Goal: Task Accomplishment & Management: Complete application form

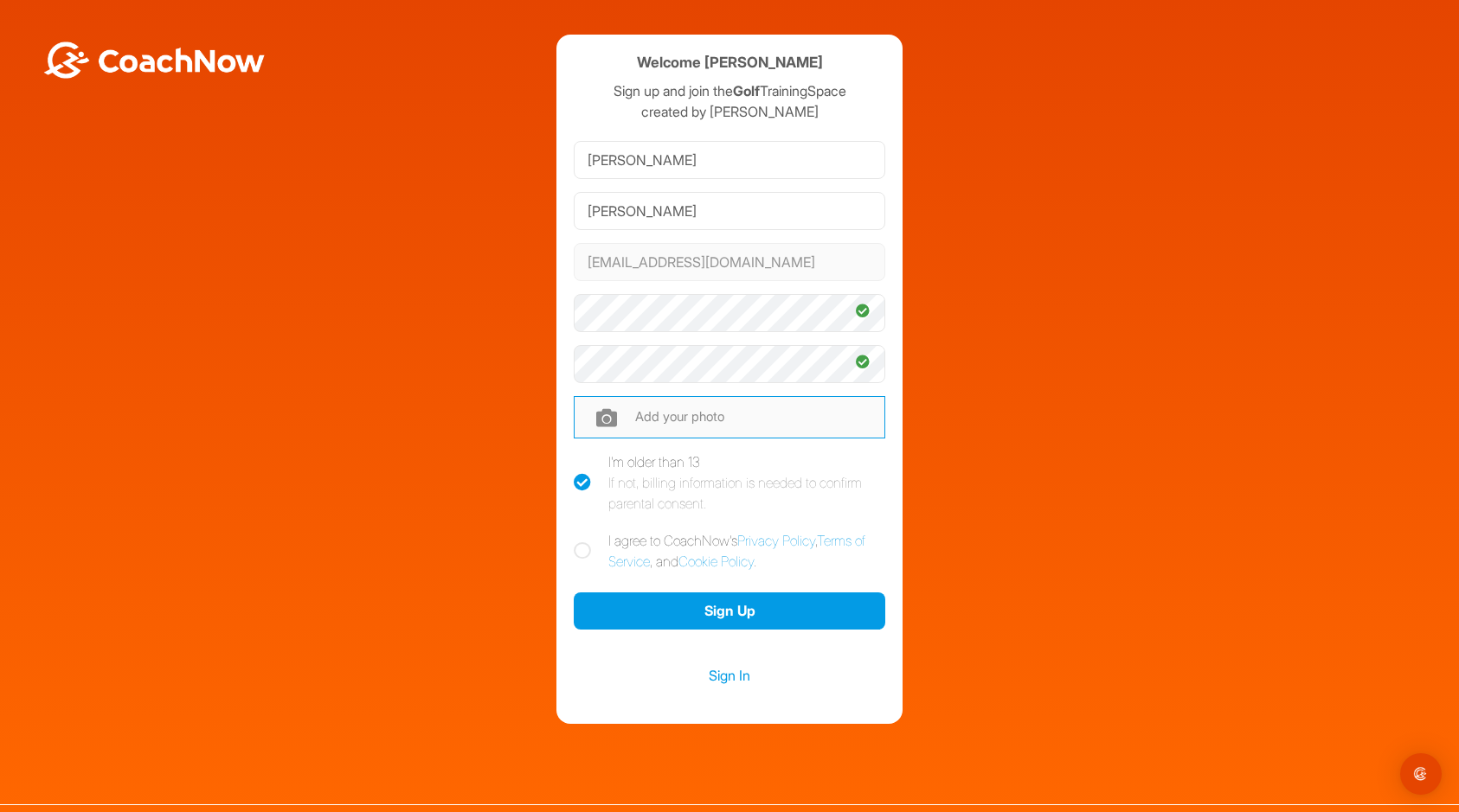
click at [712, 412] on input "file" at bounding box center [729, 417] width 311 height 41
type input "C:\fakepath\RBpic090524.jpg"
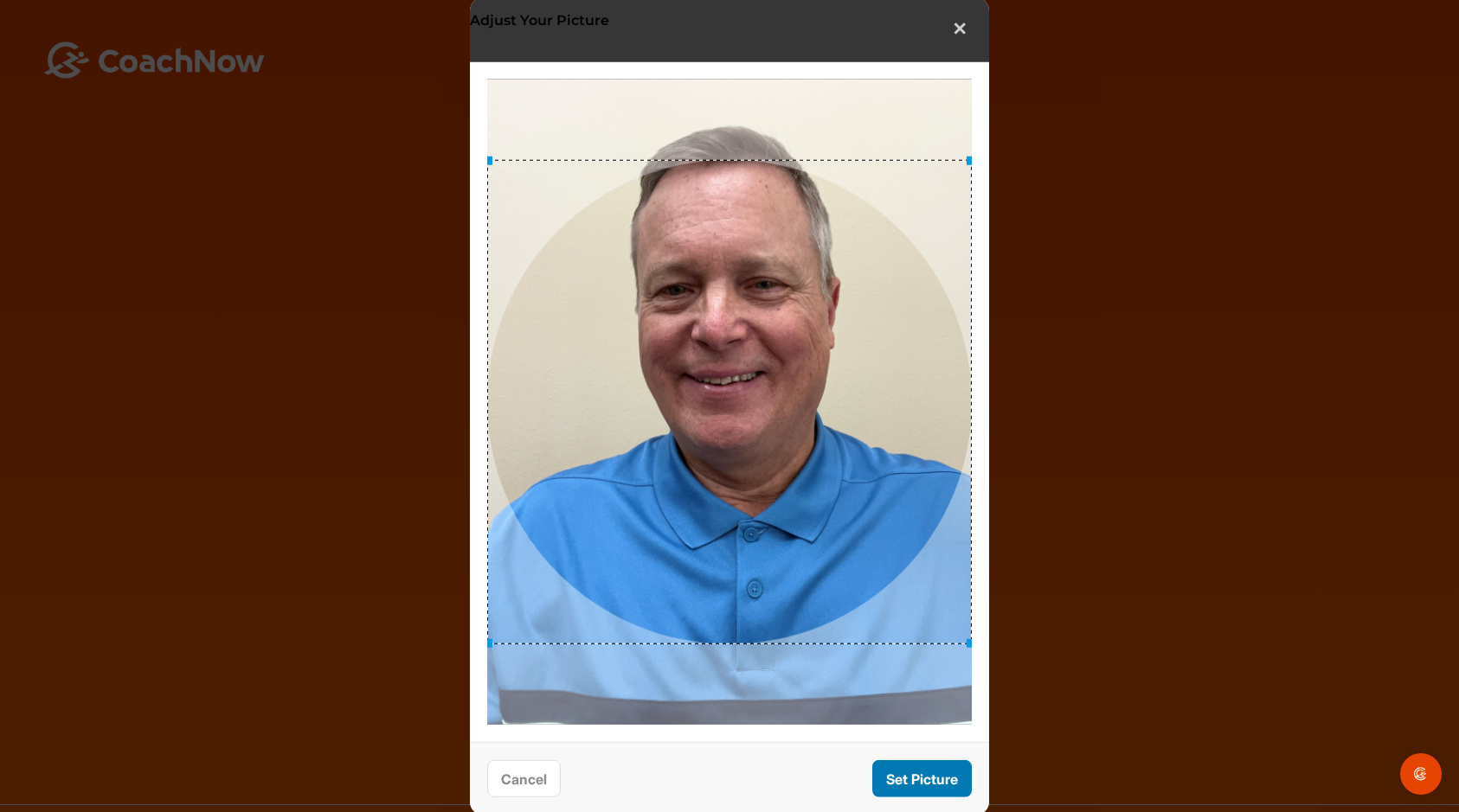
click at [911, 778] on button "Set Picture" at bounding box center [922, 779] width 99 height 38
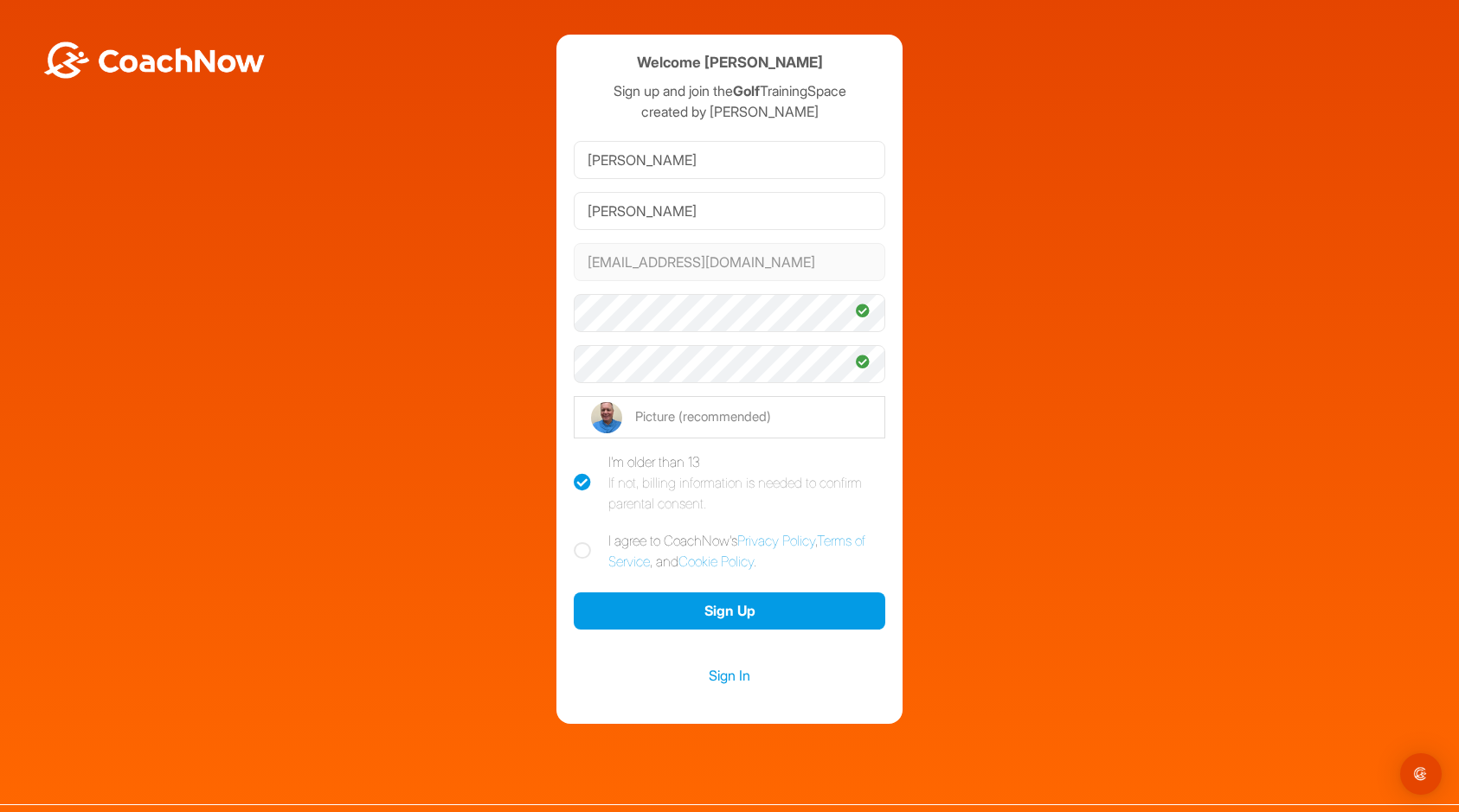
click at [575, 551] on icon at bounding box center [582, 551] width 17 height 17
click at [575, 541] on input "I agree to CoachNow's Privacy Policy , Terms of Service , and Cookie Policy ." at bounding box center [579, 536] width 11 height 11
checkbox input "true"
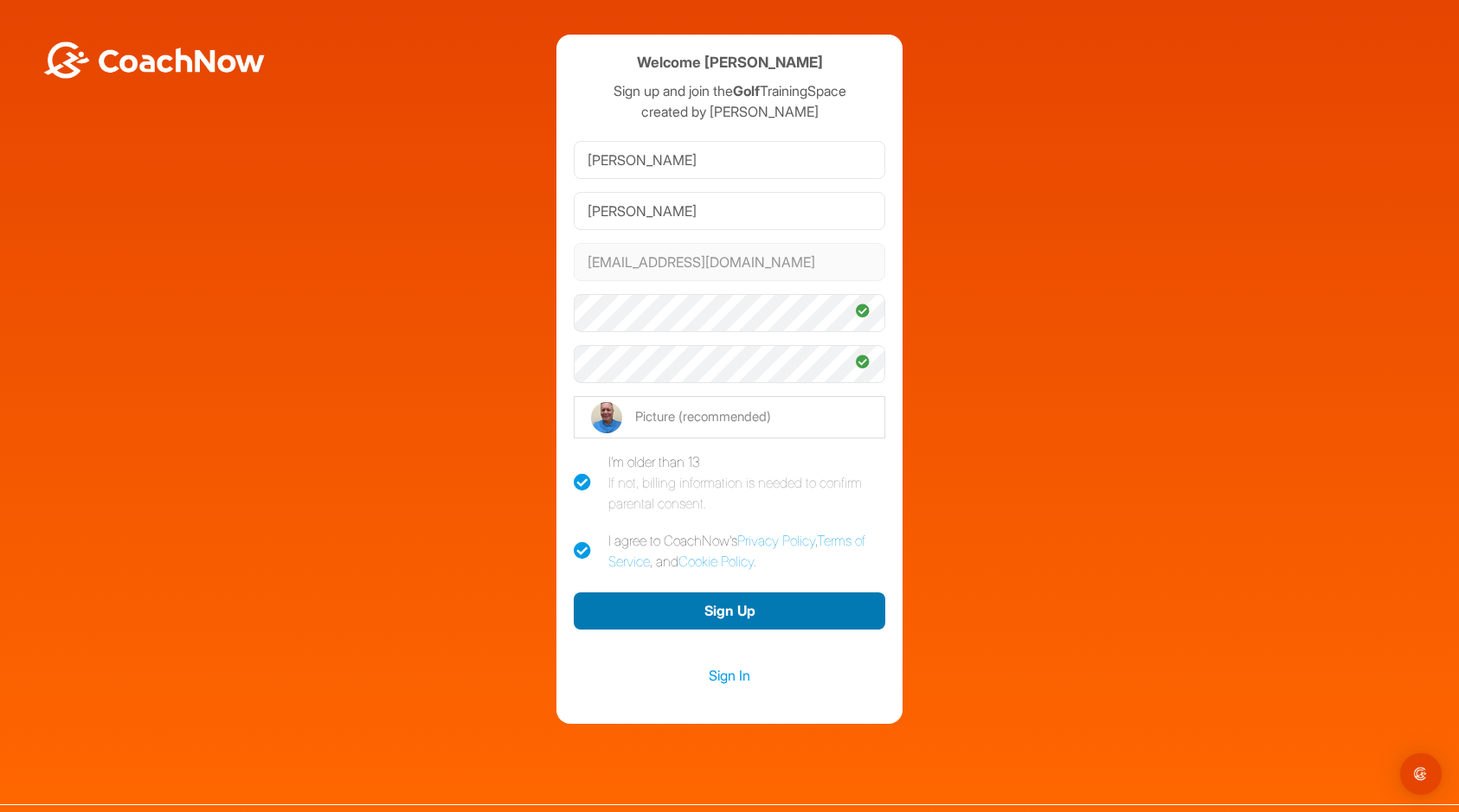
click at [771, 610] on button "Sign Up" at bounding box center [729, 611] width 311 height 38
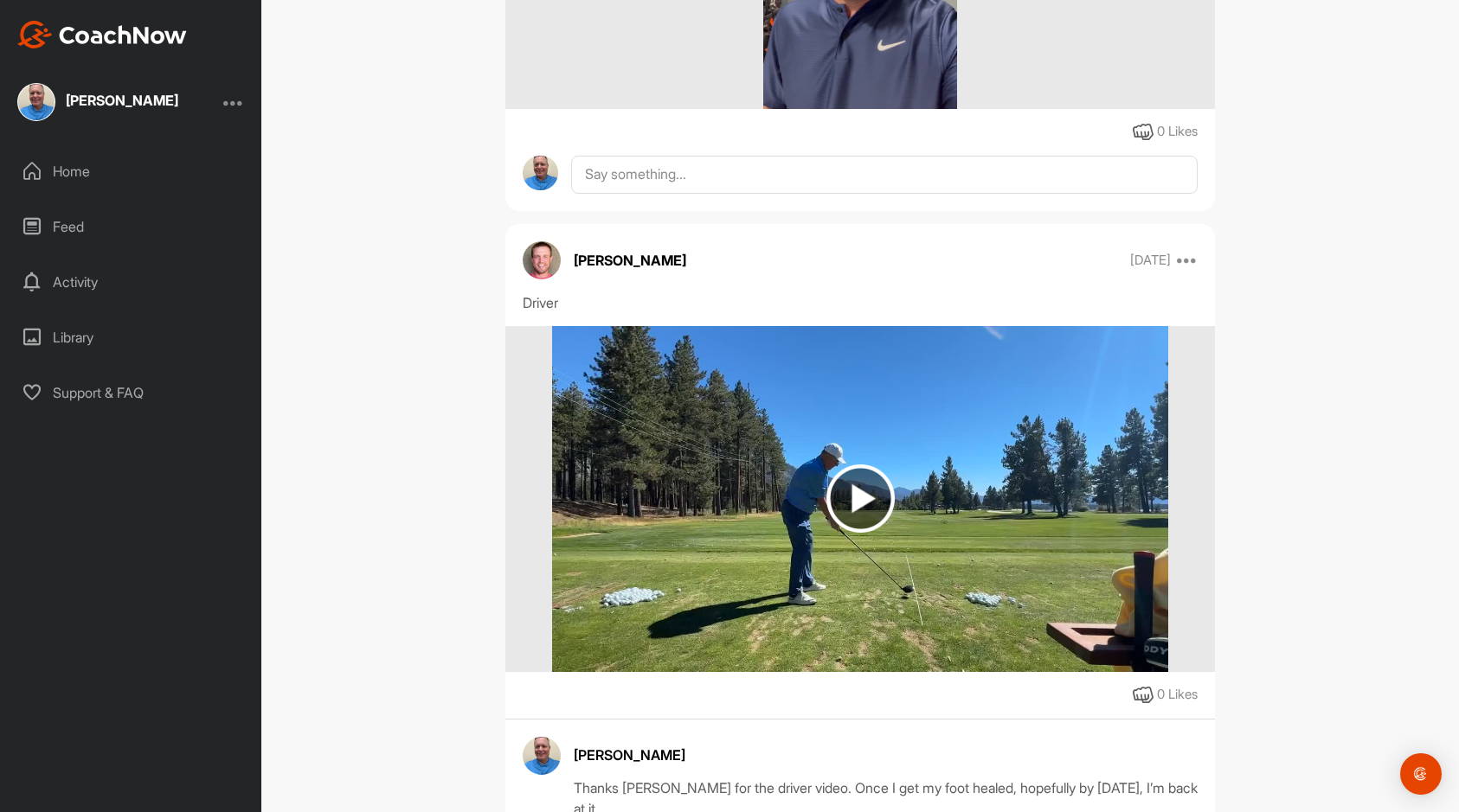
scroll to position [779, 0]
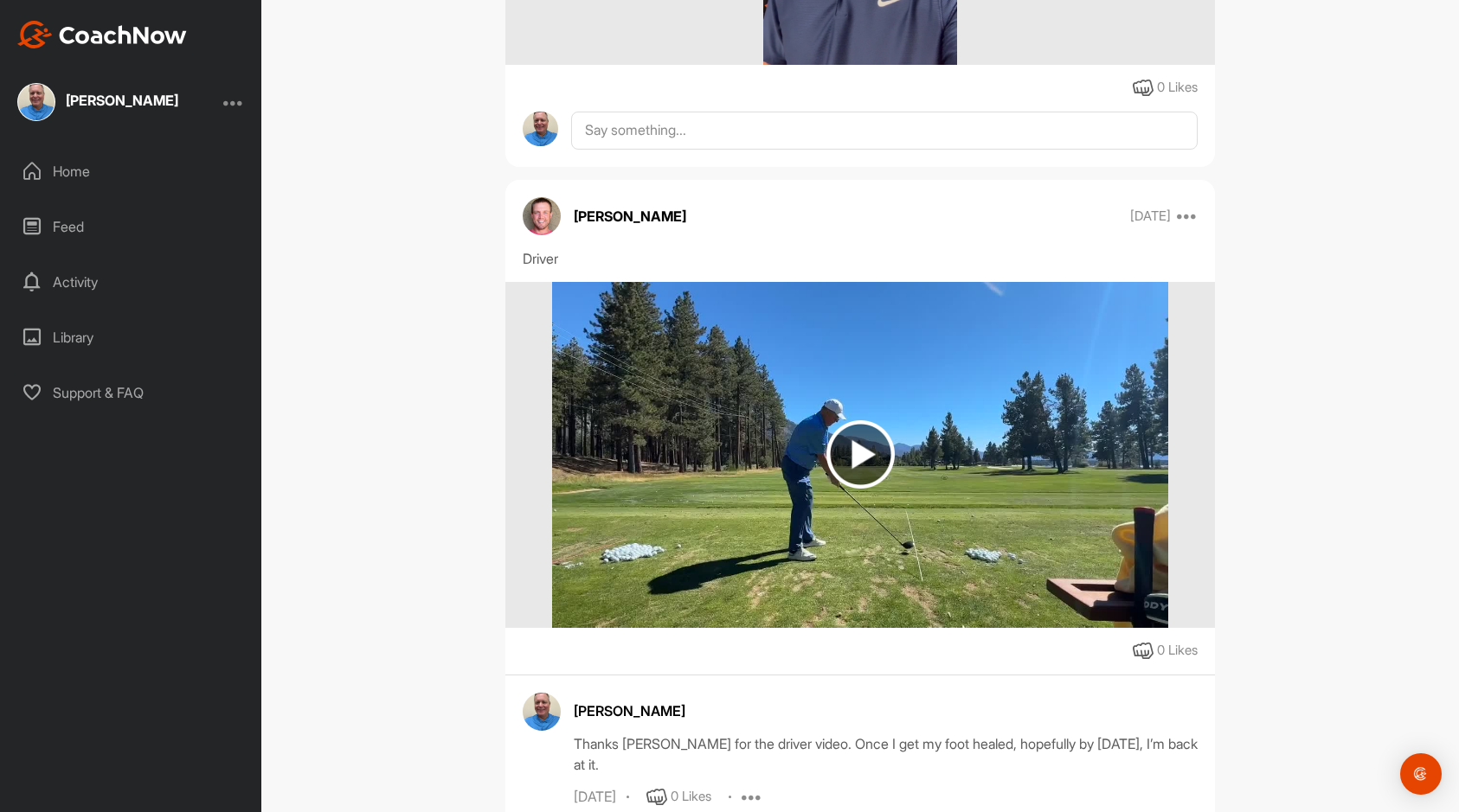
click at [852, 451] on img at bounding box center [861, 454] width 68 height 68
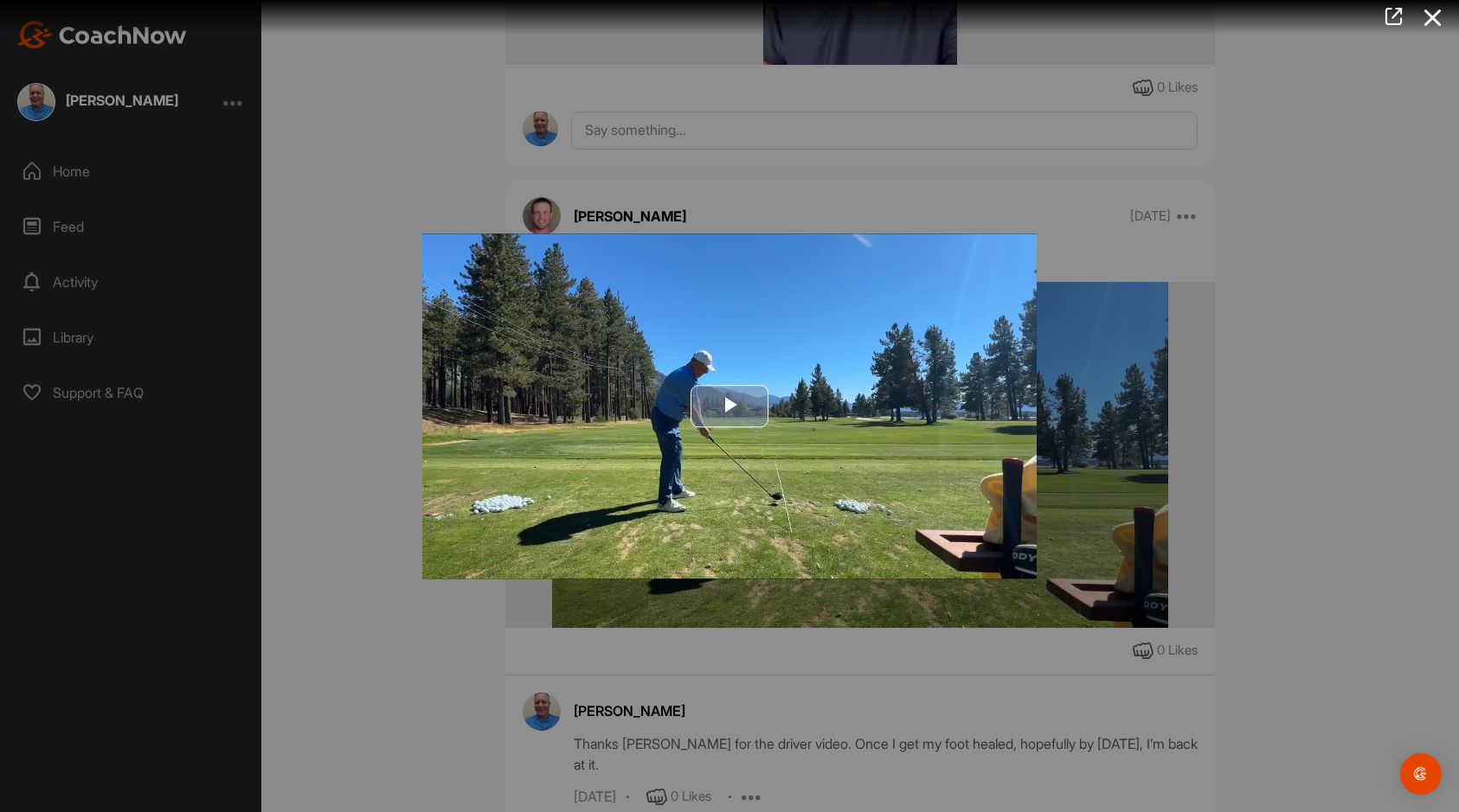
click at [730, 406] on span "Video Player" at bounding box center [730, 406] width 0 height 0
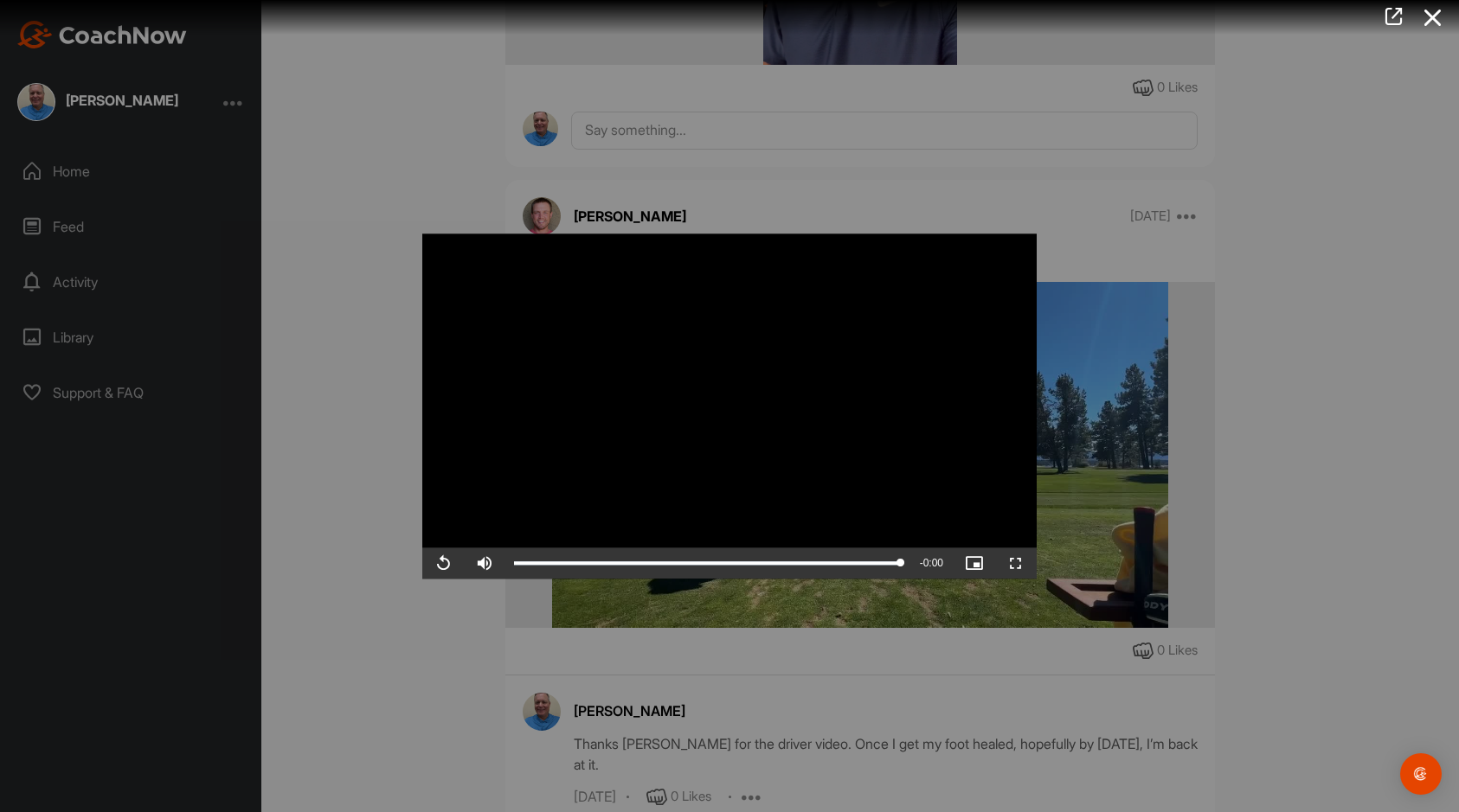
click at [1329, 243] on div at bounding box center [730, 406] width 1459 height 812
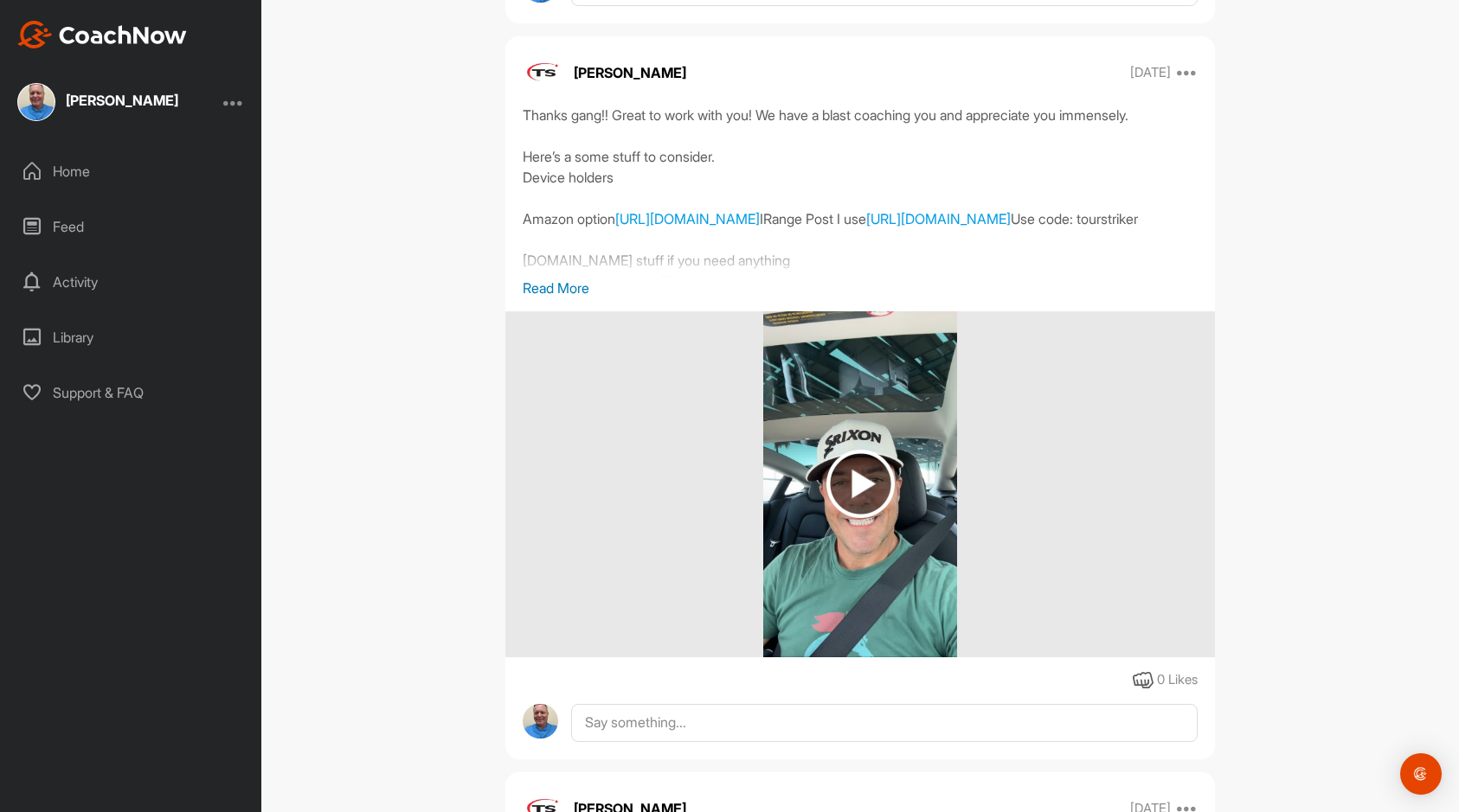
scroll to position [1644, 0]
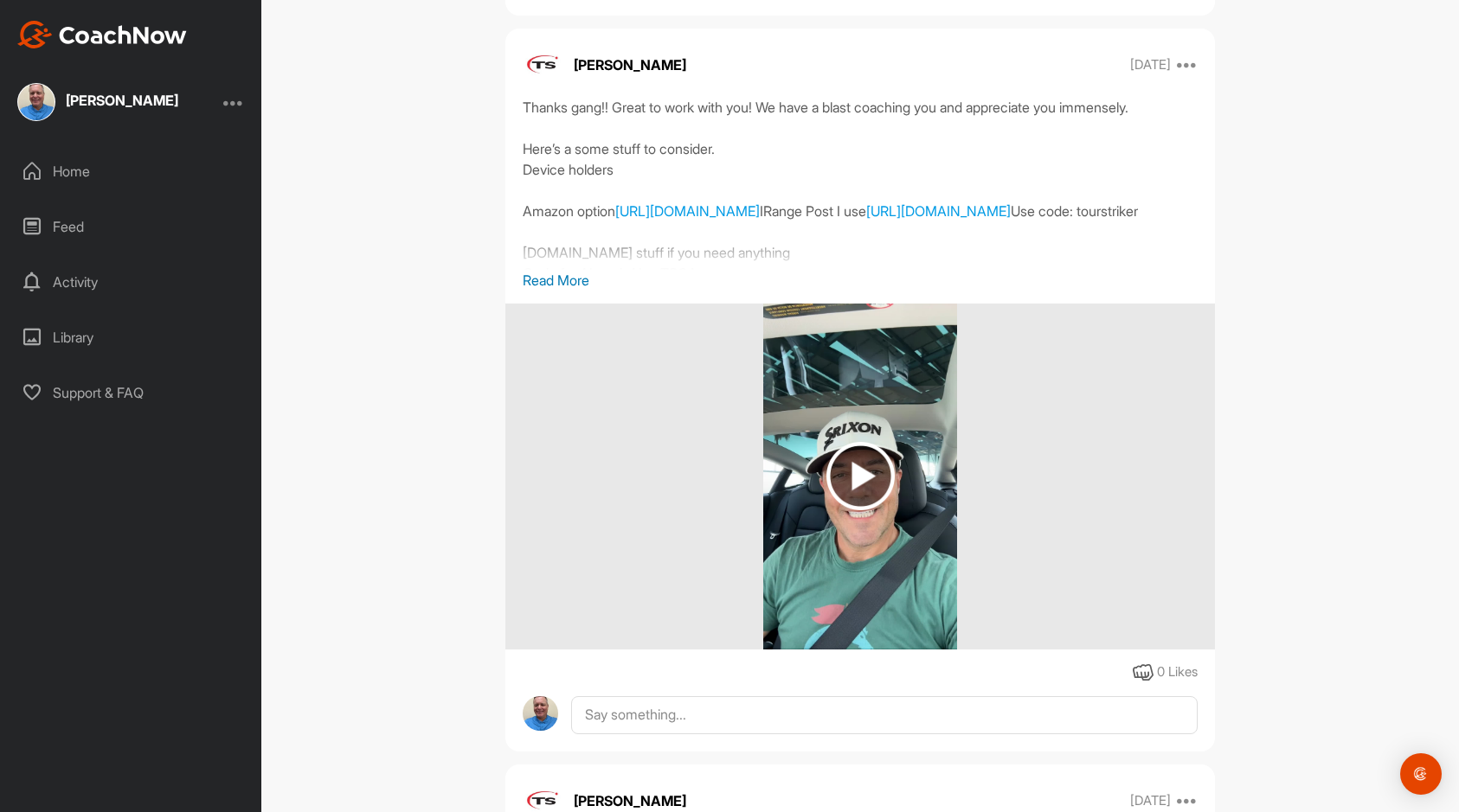
click at [850, 466] on img at bounding box center [861, 476] width 68 height 68
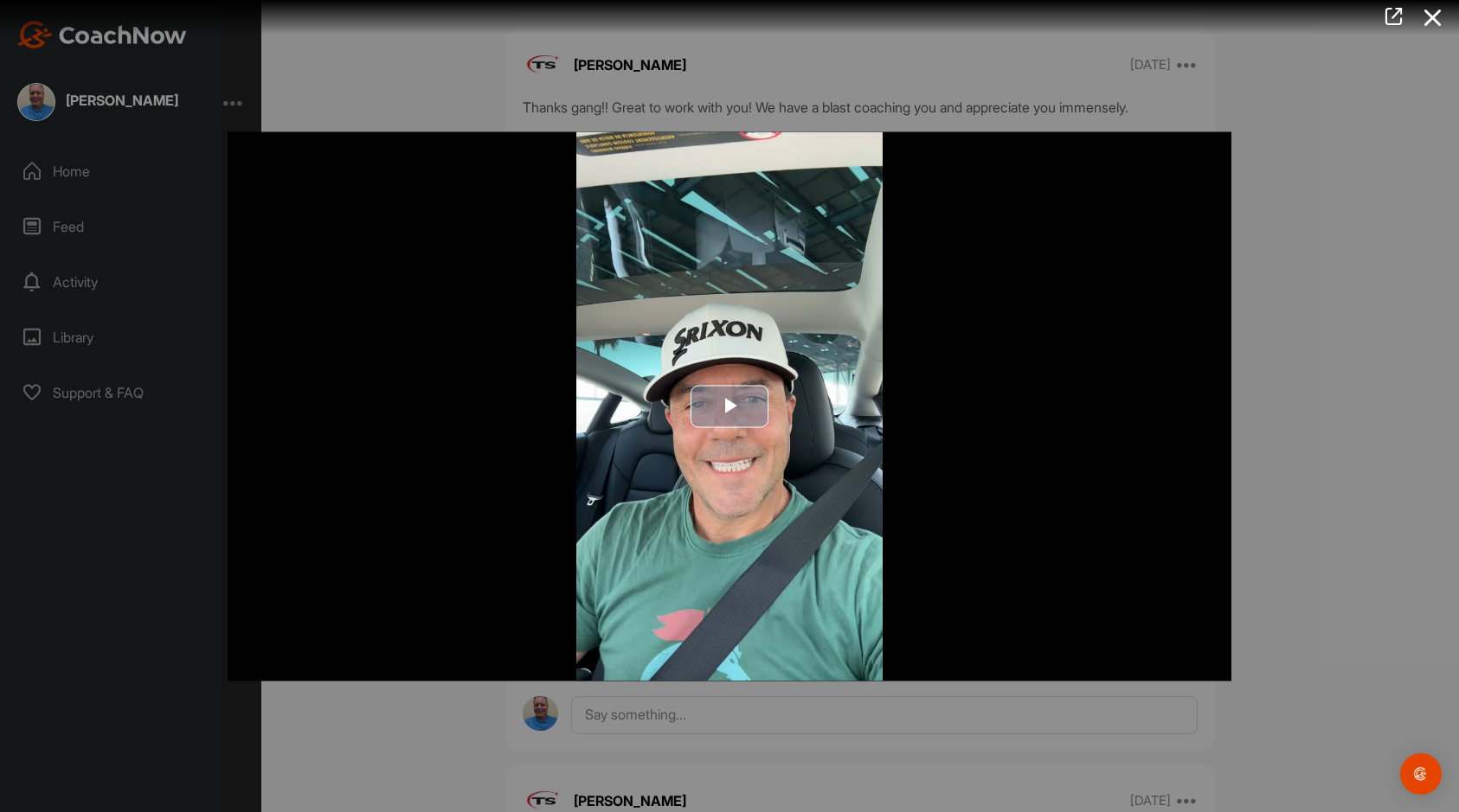
click at [730, 406] on span "Video Player" at bounding box center [730, 406] width 0 height 0
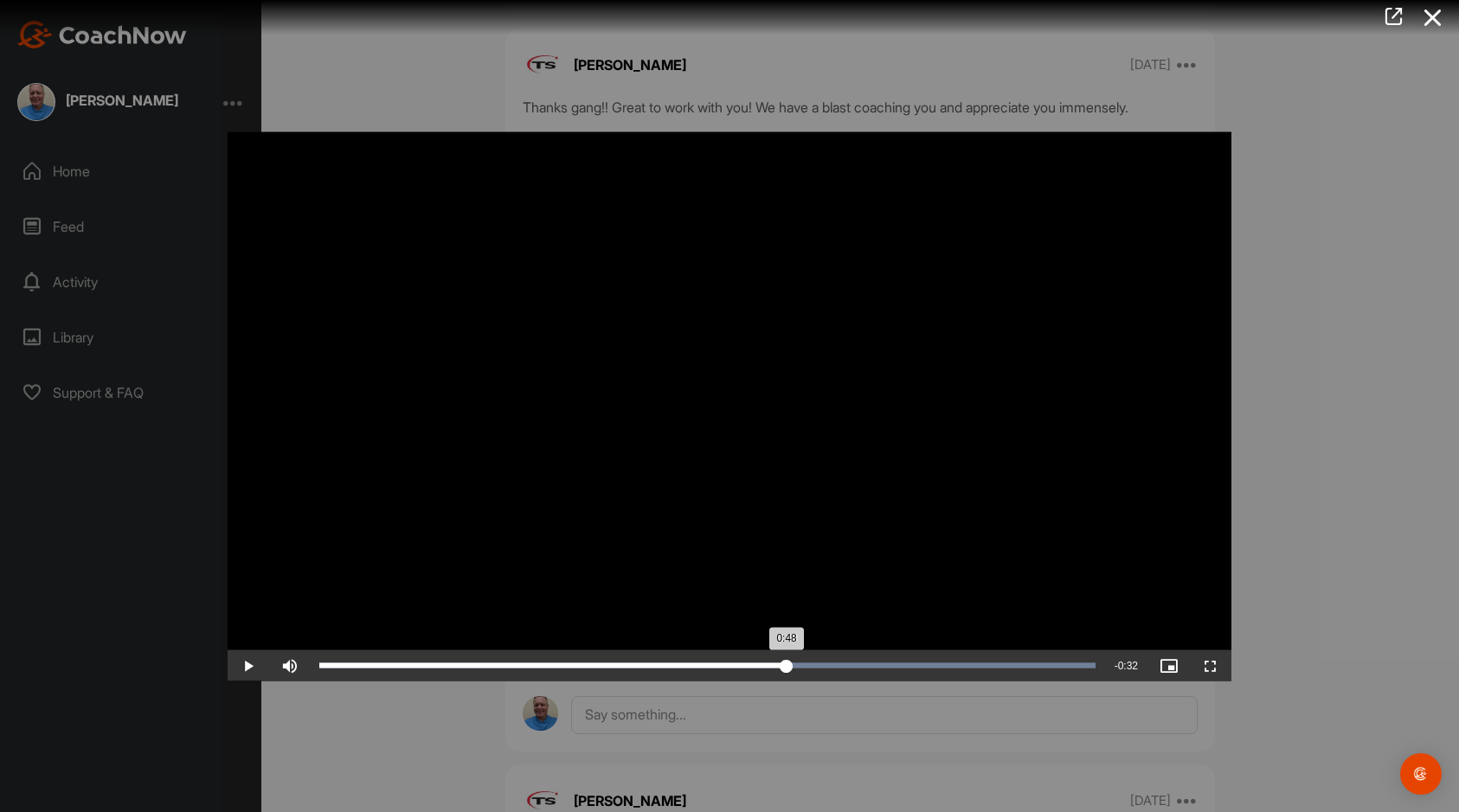
click at [786, 664] on div "Loaded : 100.00% 0:48 0:48" at bounding box center [707, 665] width 776 height 6
click at [1435, 10] on icon at bounding box center [1432, 17] width 39 height 32
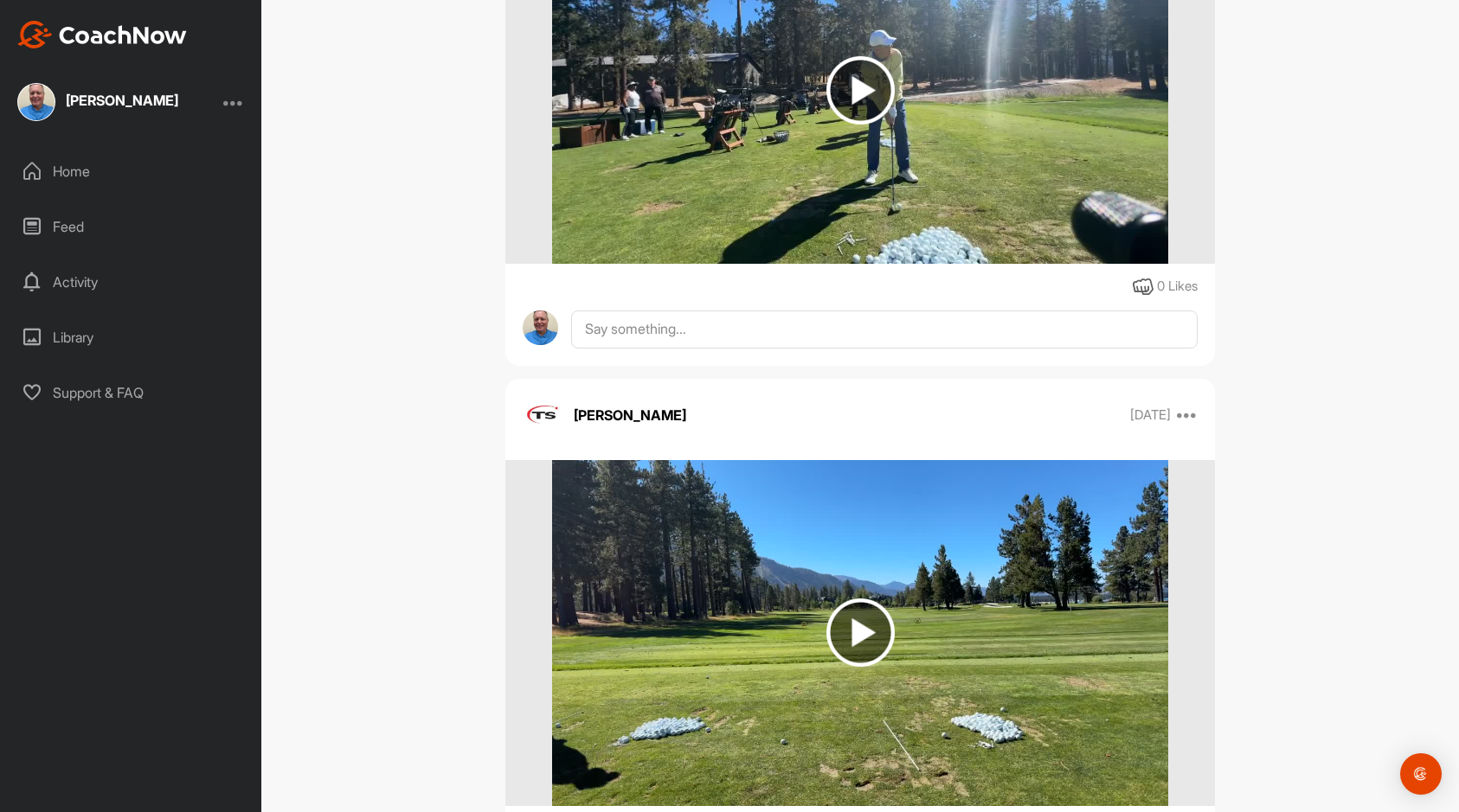
scroll to position [9938, 0]
